Goal: Transaction & Acquisition: Purchase product/service

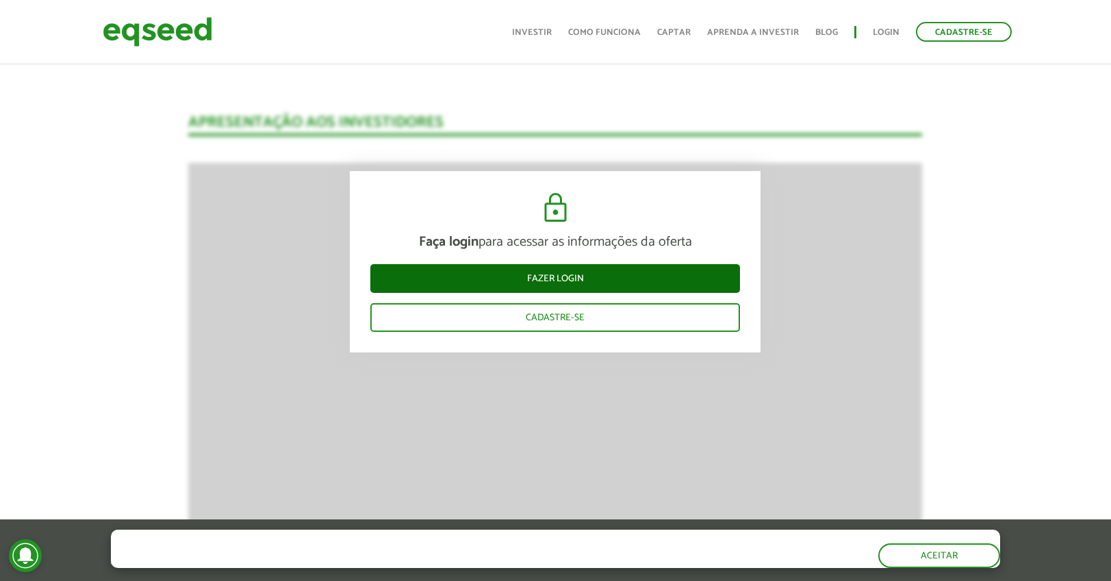
scroll to position [1172, 0]
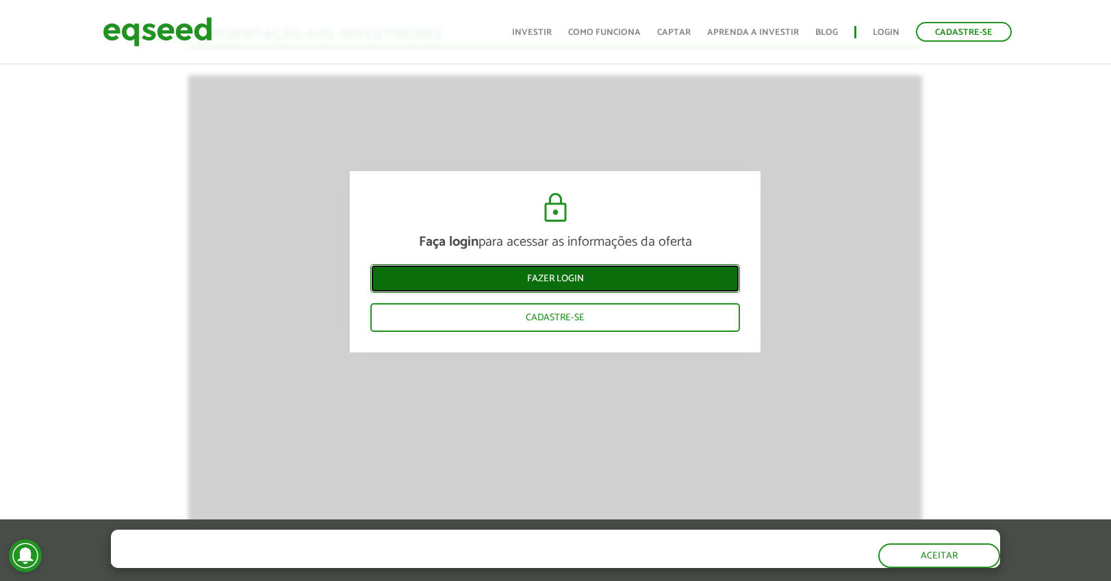
click at [513, 282] on link "Fazer login" at bounding box center [555, 278] width 370 height 29
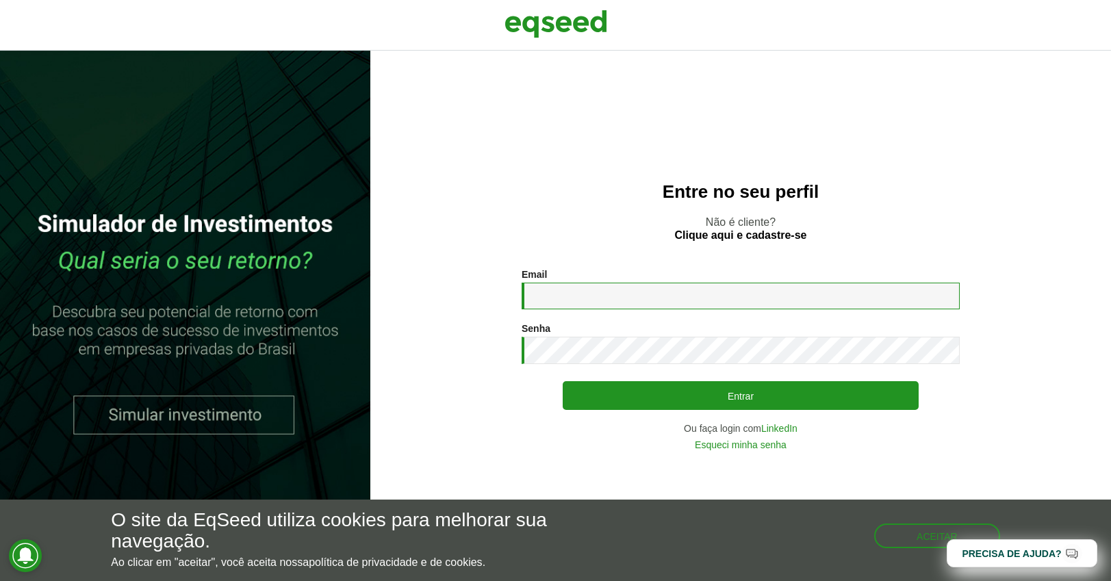
click at [584, 291] on input "Email *" at bounding box center [741, 296] width 438 height 27
type input "**********"
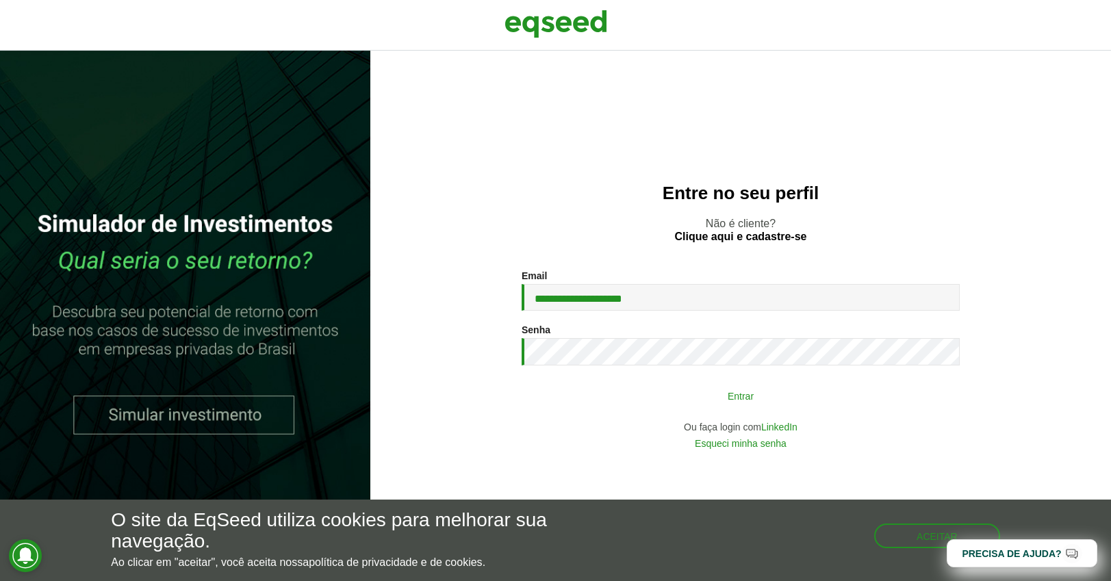
click at [661, 390] on button "Entrar" at bounding box center [741, 396] width 356 height 26
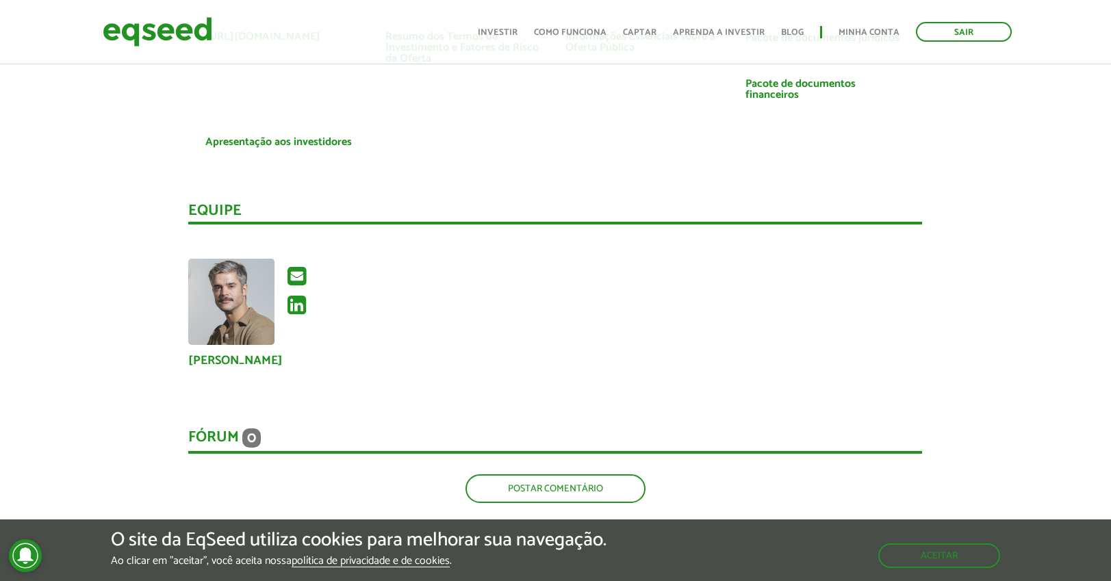
scroll to position [2572, 0]
